Goal: Task Accomplishment & Management: Manage account settings

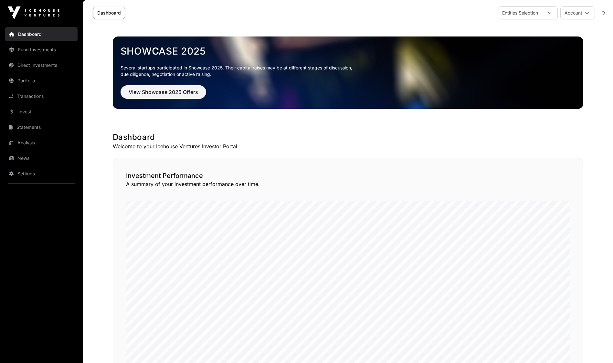
click at [33, 157] on link "News" at bounding box center [41, 158] width 72 height 14
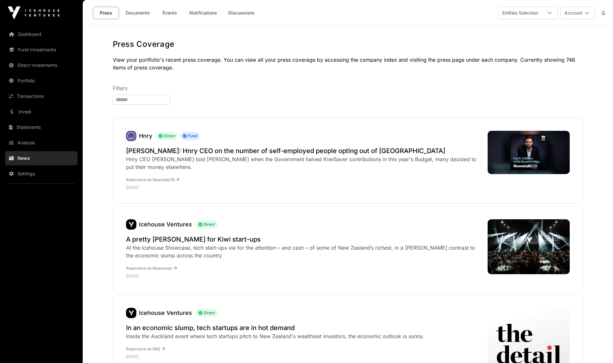
click at [137, 16] on link "Documents" at bounding box center [137, 13] width 33 height 12
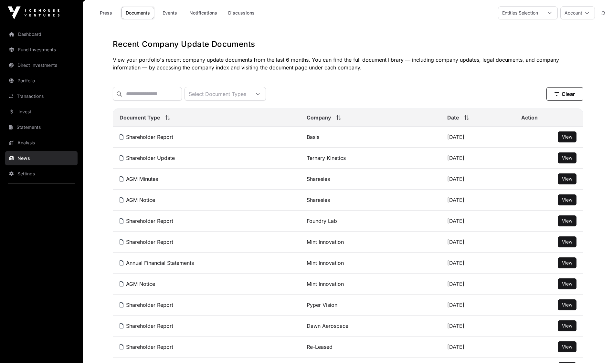
click at [34, 94] on link "Transactions" at bounding box center [41, 96] width 72 height 14
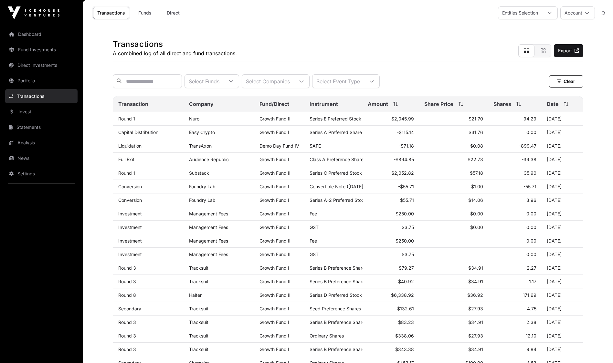
click at [588, 16] on button "Account" at bounding box center [577, 12] width 35 height 13
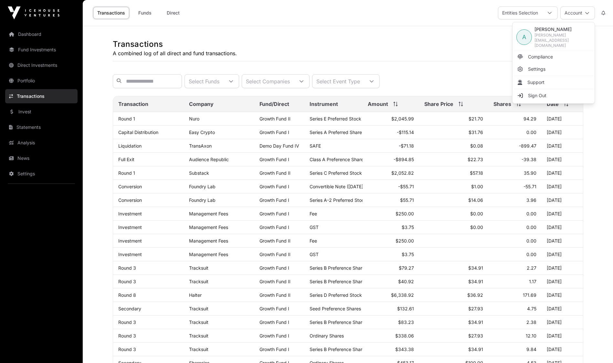
click at [538, 92] on span "Sign Out" at bounding box center [537, 95] width 18 height 6
